Goal: Transaction & Acquisition: Obtain resource

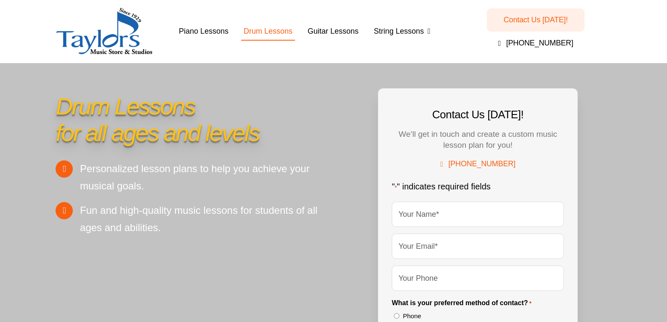
click at [123, 37] on img "taylors-music-store-west-chester" at bounding box center [104, 31] width 97 height 47
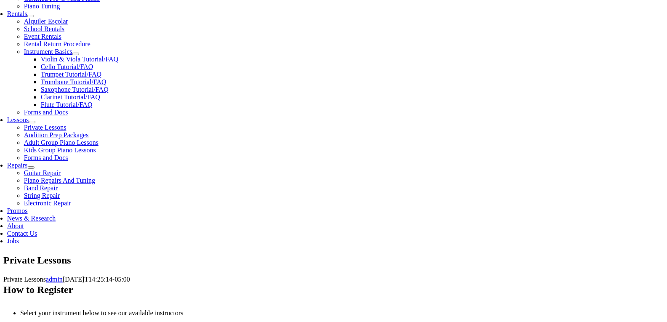
scroll to position [337, 0]
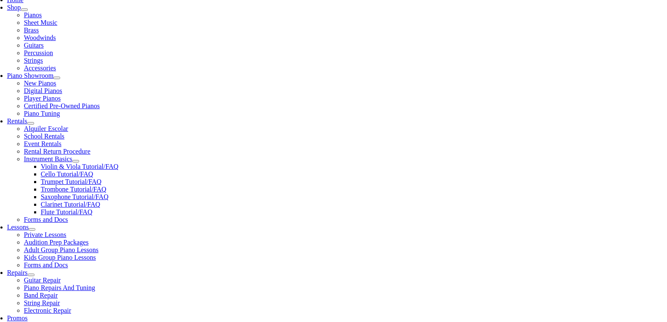
scroll to position [153, 0]
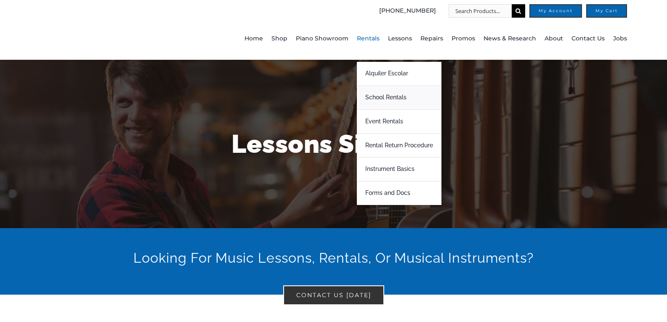
click at [391, 100] on span "School Rentals" at bounding box center [385, 97] width 41 height 13
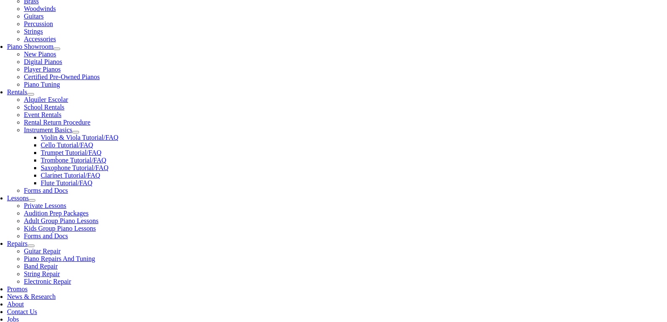
scroll to position [220, 0]
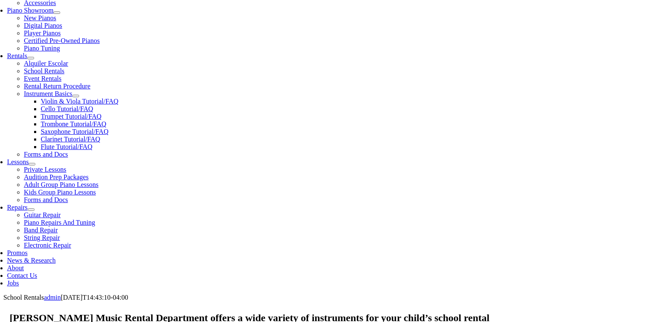
scroll to position [463, 0]
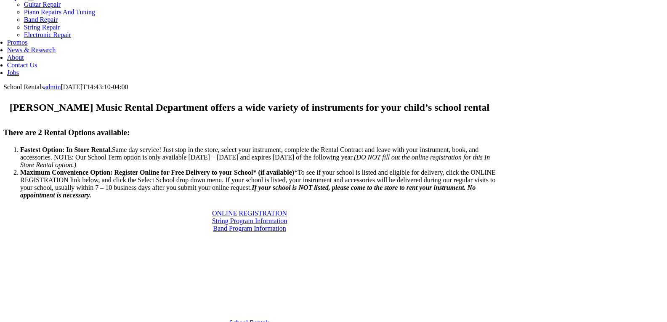
click at [286, 225] on span "Band Program Information" at bounding box center [249, 228] width 73 height 7
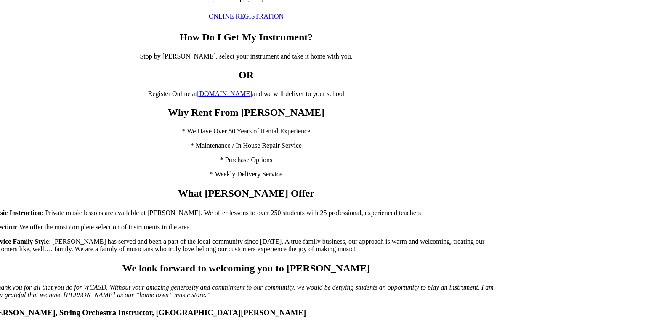
scroll to position [799, 0]
